Goal: Information Seeking & Learning: Understand process/instructions

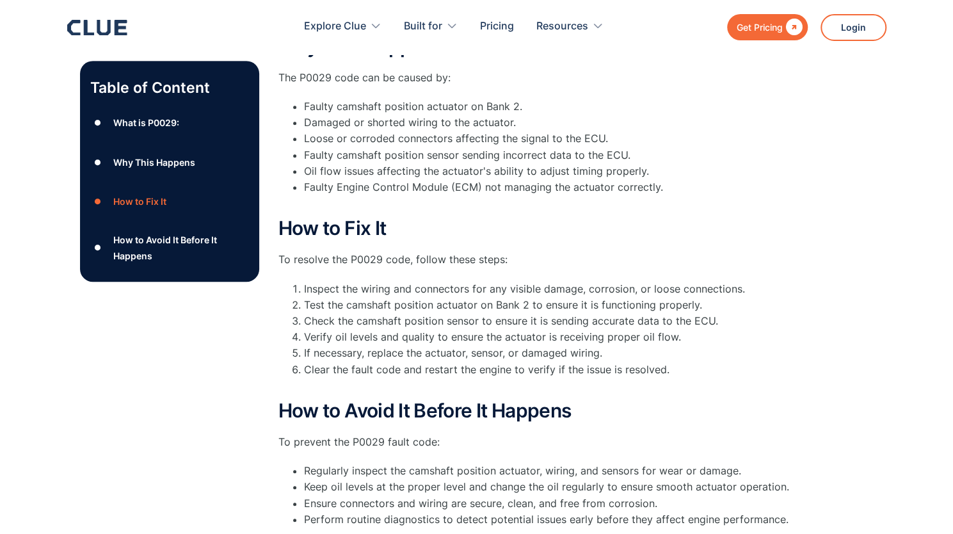
scroll to position [384, 0]
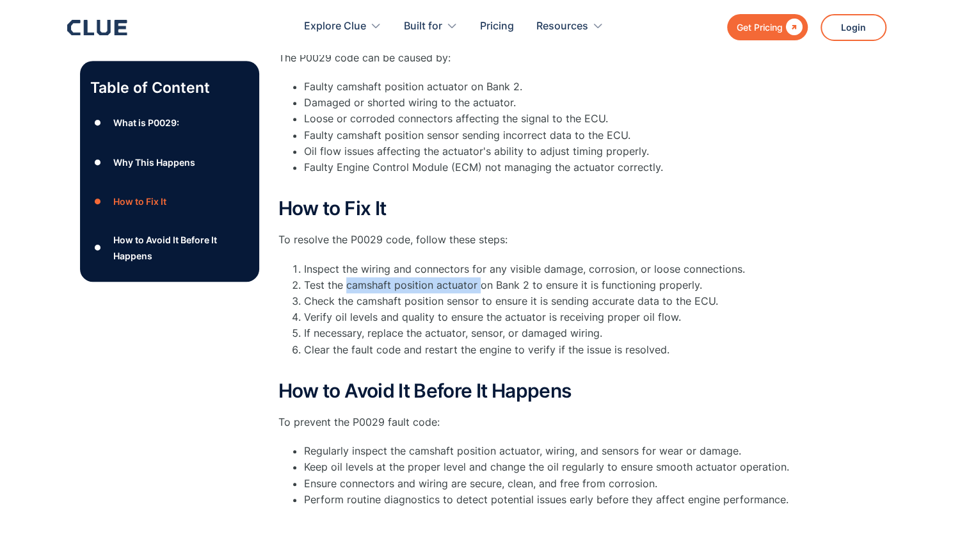
drag, startPoint x: 345, startPoint y: 286, endPoint x: 479, endPoint y: 287, distance: 133.7
click at [479, 287] on li "Test the camshaft position actuator on Bank 2 to ensure it is functioning prope…" at bounding box center [547, 285] width 486 height 16
copy li "camshaft position actuator"
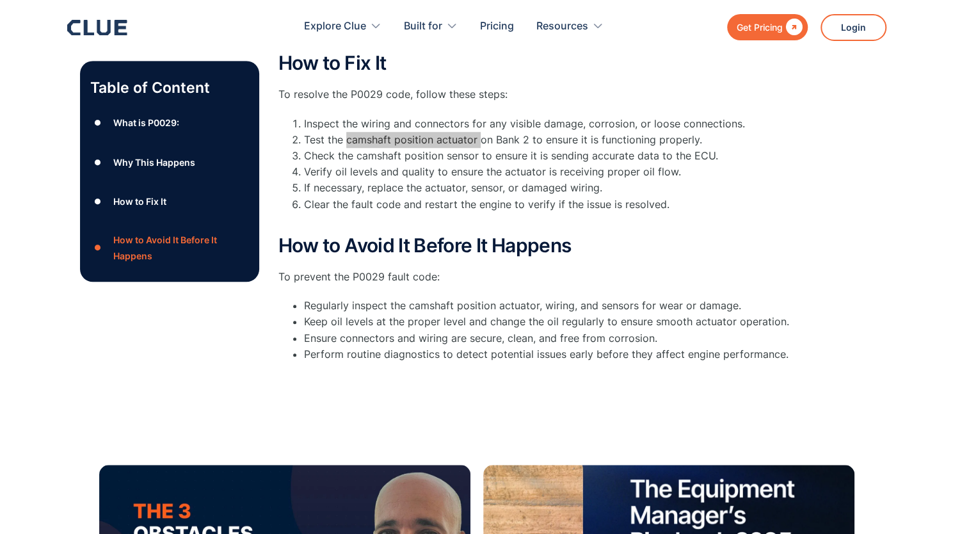
scroll to position [537, 0]
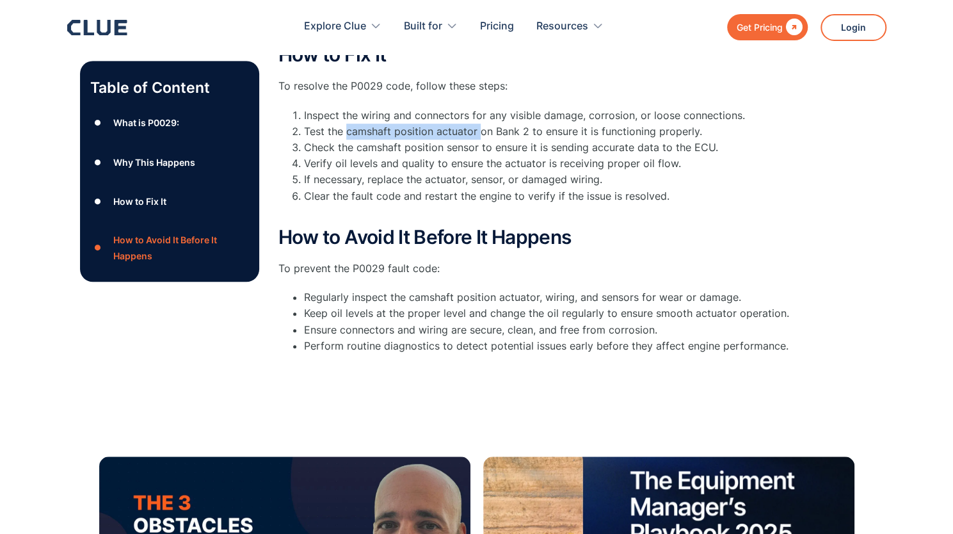
click at [515, 142] on li "Check the camshaft position sensor to ensure it is sending accurate data to the…" at bounding box center [547, 147] width 486 height 16
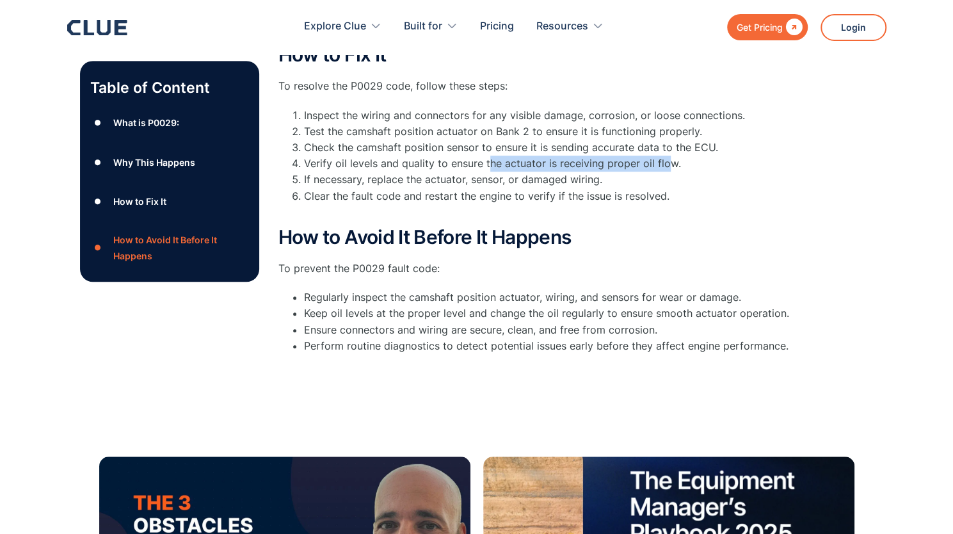
drag, startPoint x: 664, startPoint y: 155, endPoint x: 487, endPoint y: 162, distance: 177.3
click at [487, 162] on li "Verify oil levels and quality to ensure the actuator is receiving proper oil fl…" at bounding box center [547, 163] width 486 height 16
click at [374, 173] on li "If necessary, replace the actuator, sensor, or damaged wiring." at bounding box center [547, 179] width 486 height 16
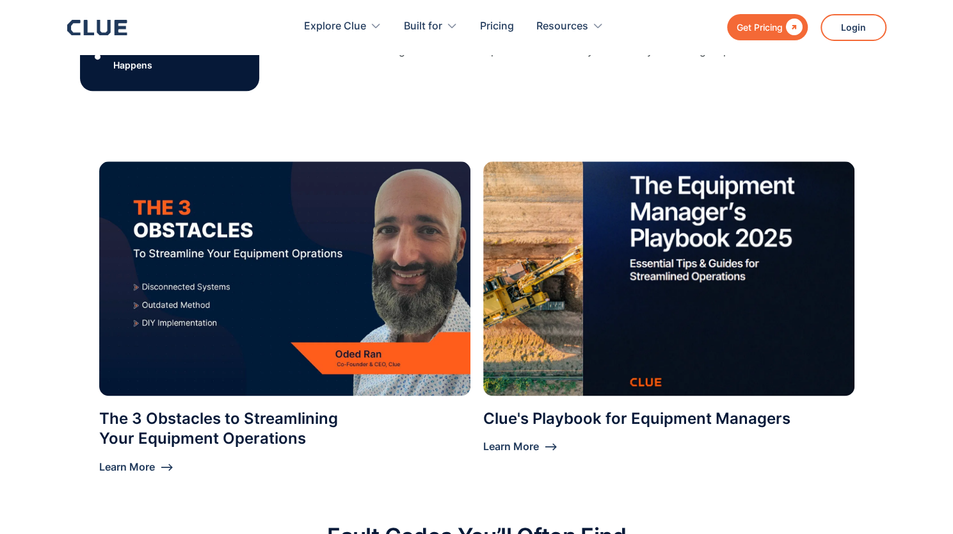
scroll to position [793, 0]
